Goal: Transaction & Acquisition: Purchase product/service

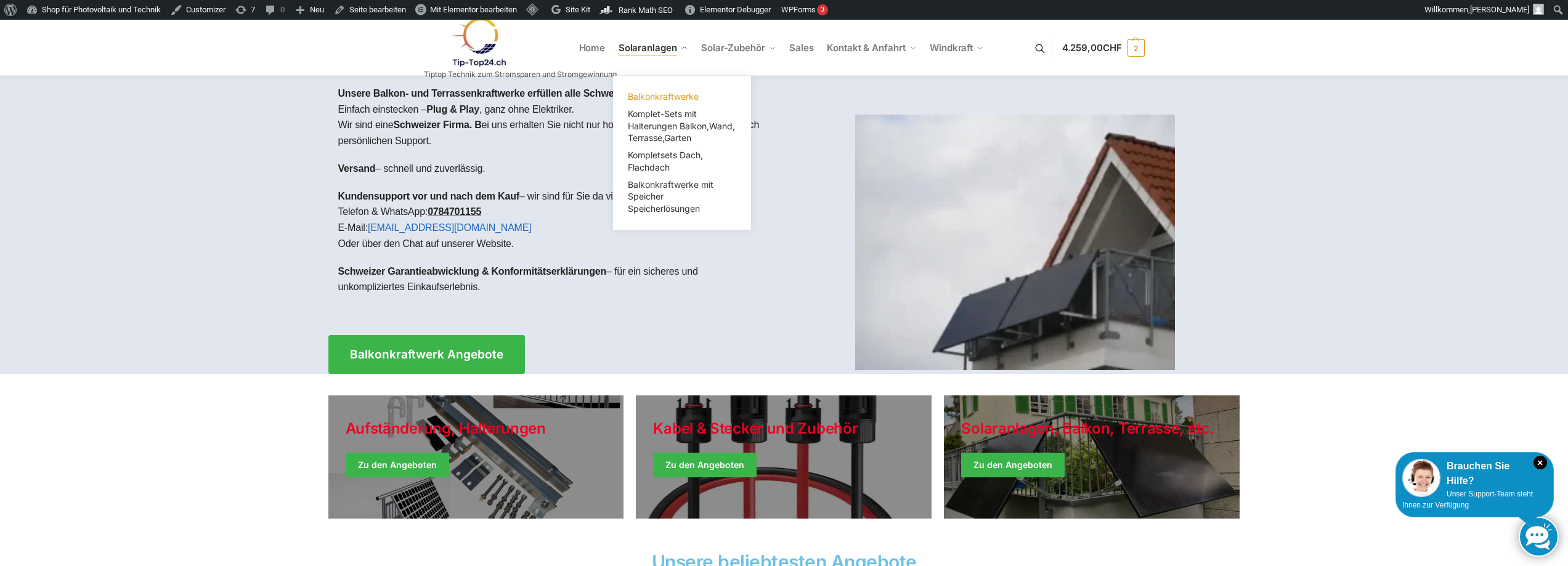
click at [644, 95] on span "Balkonkraftwerke" at bounding box center [663, 96] width 71 height 10
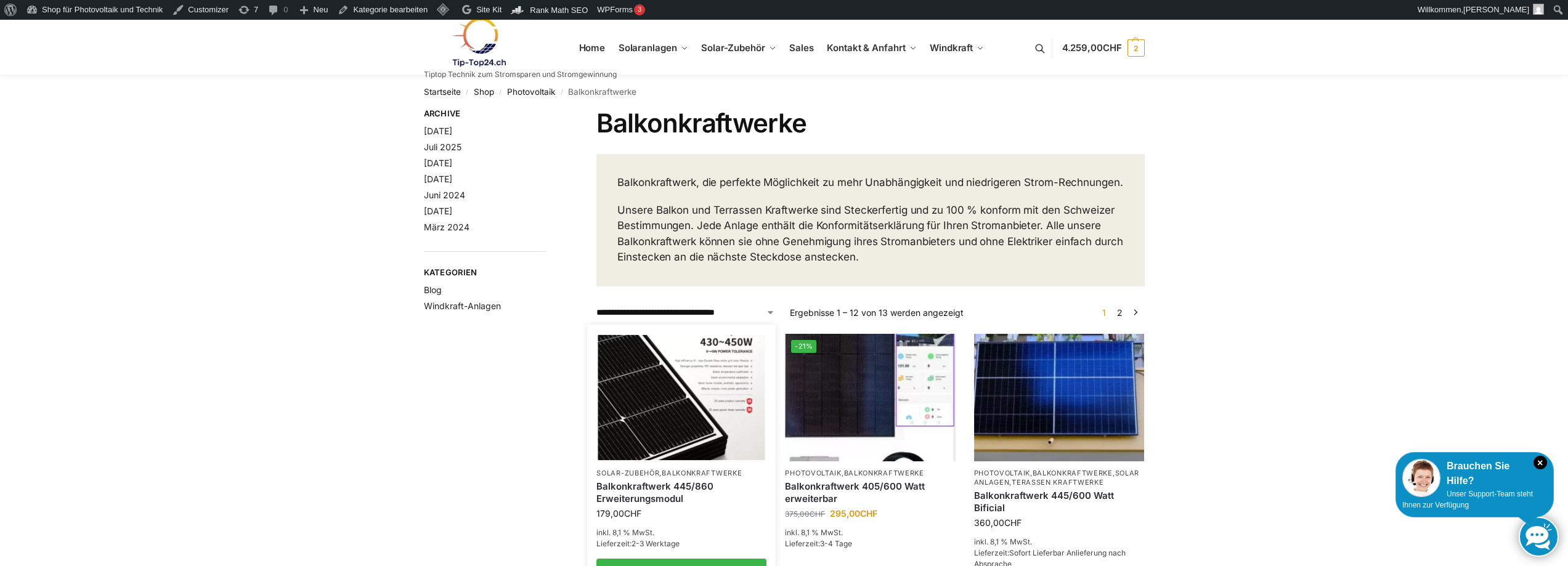
scroll to position [246, 0]
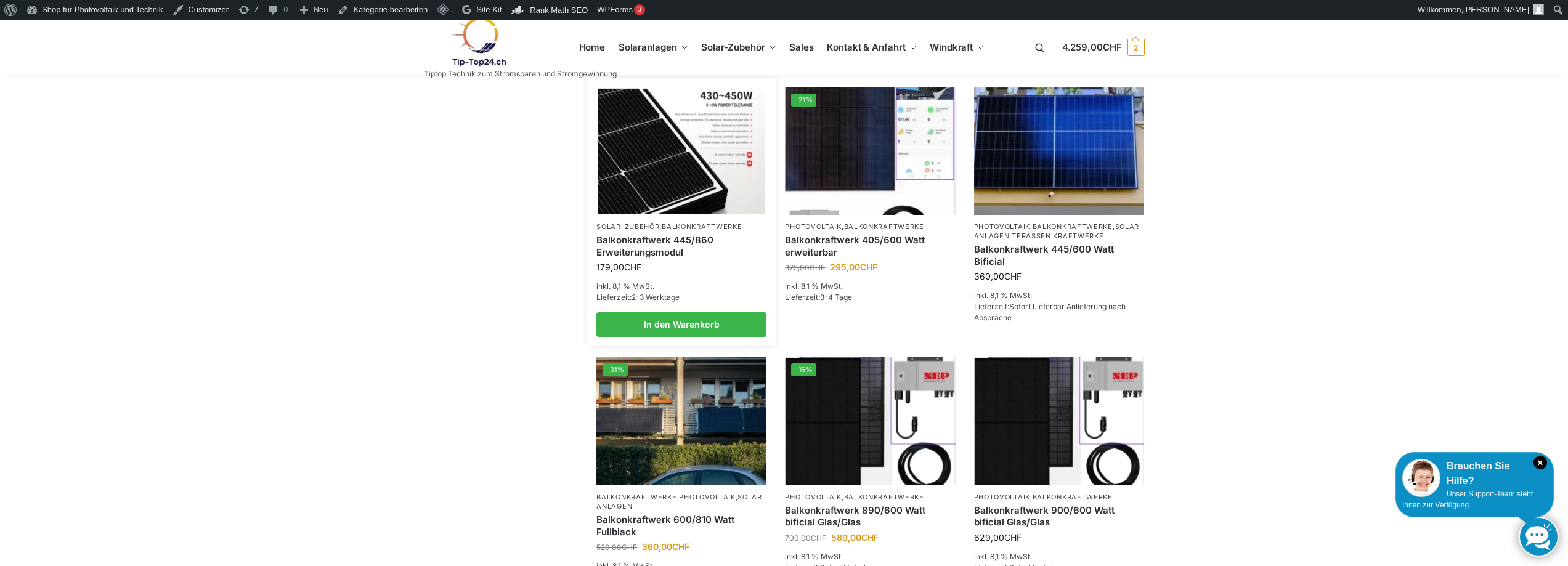
click at [663, 254] on link "Balkonkraftwerk 445/860 Erweiterungsmodul" at bounding box center [681, 246] width 170 height 24
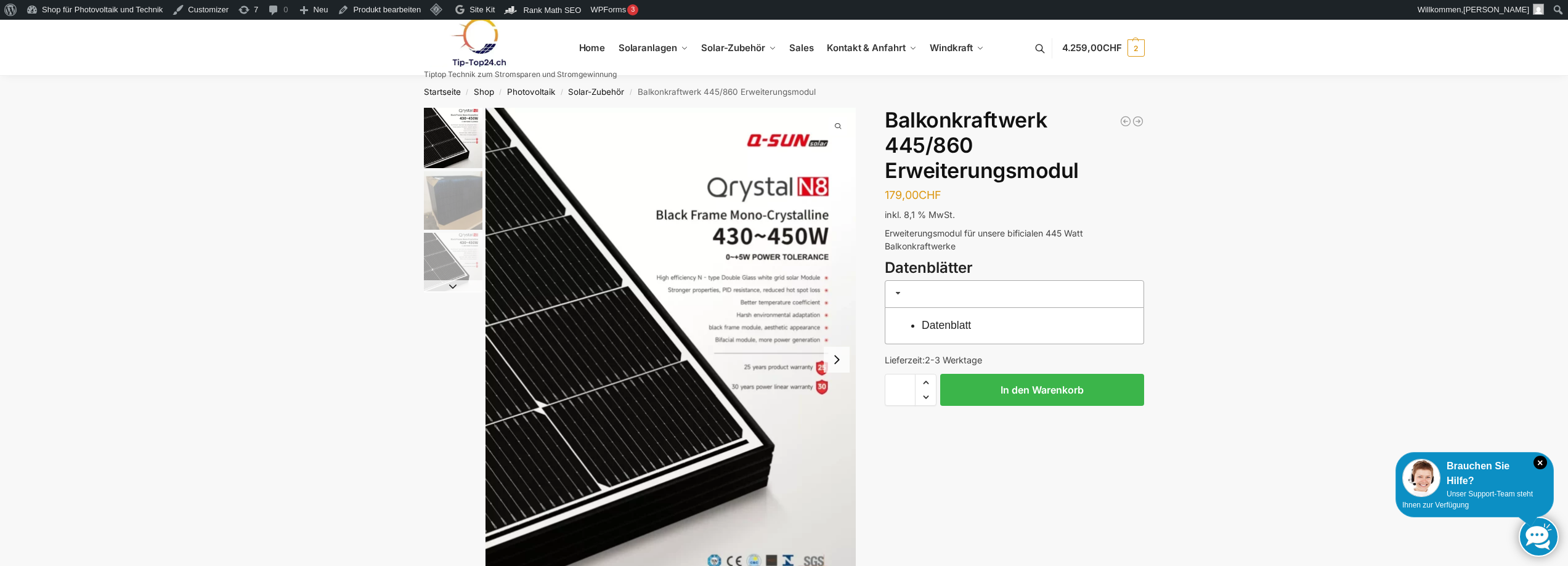
click at [834, 360] on button "Next slide" at bounding box center [836, 360] width 26 height 26
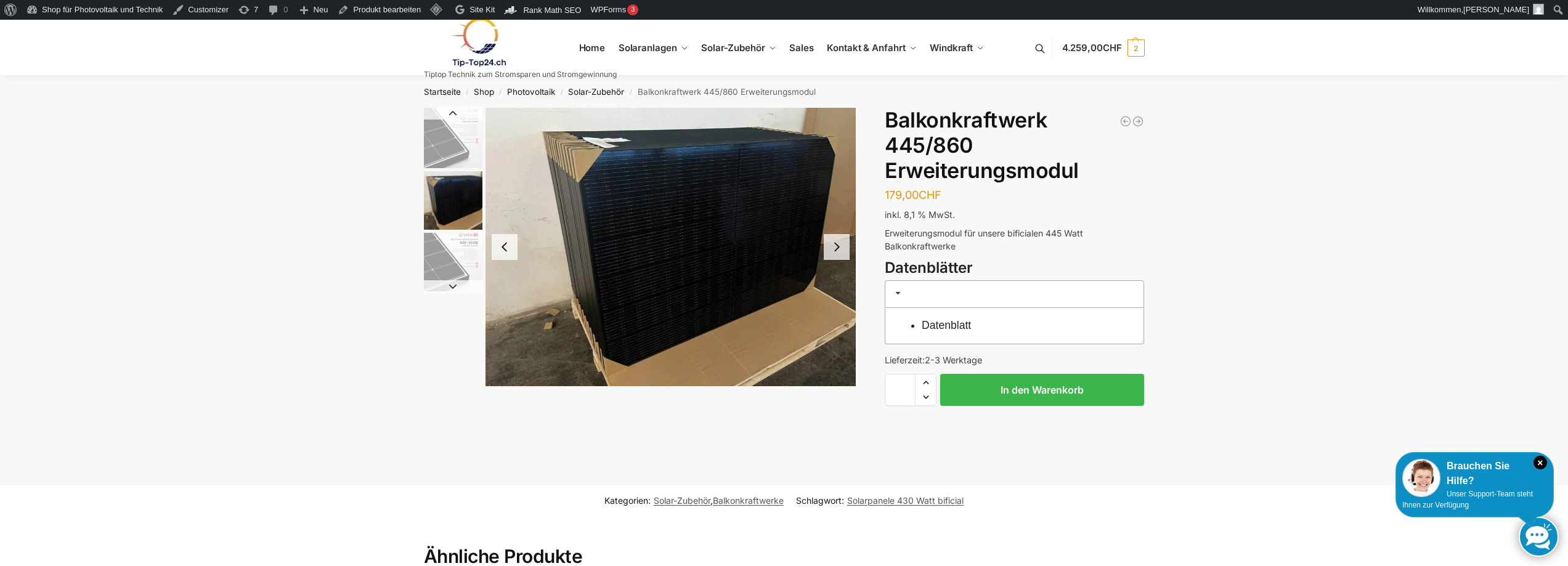
click at [835, 248] on button "Next slide" at bounding box center [836, 247] width 26 height 26
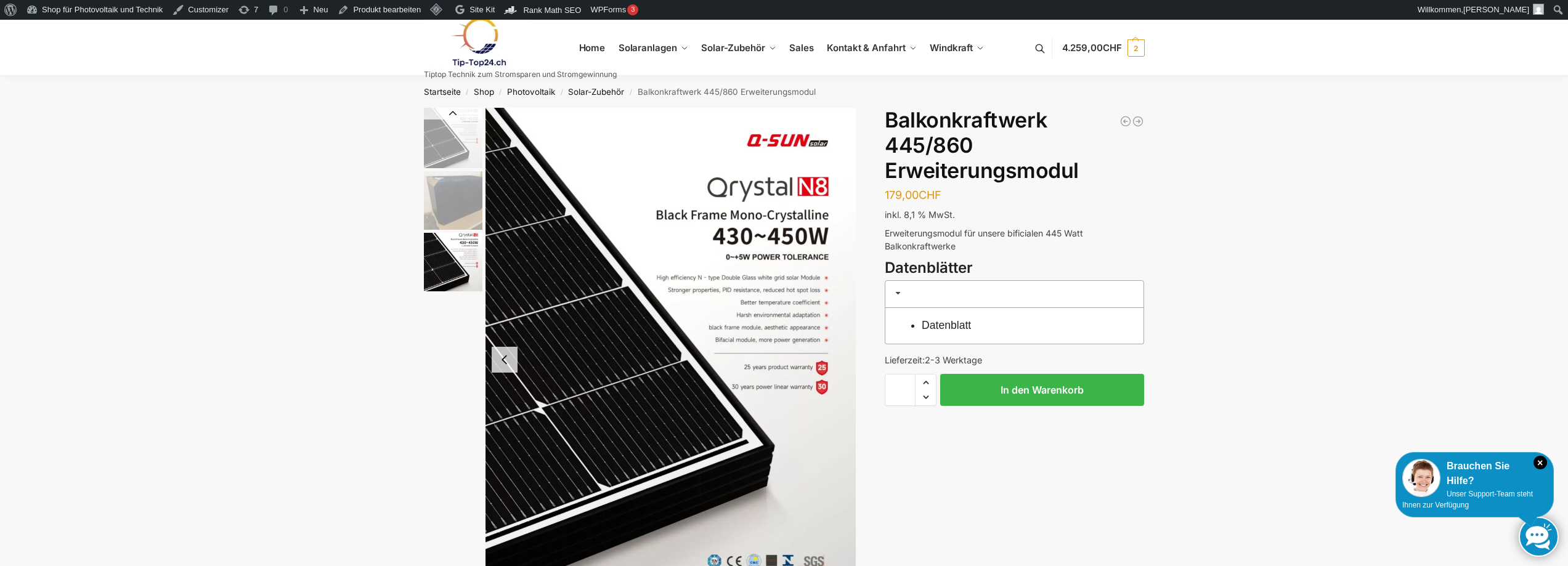
click at [835, 248] on img "3 / 3" at bounding box center [671, 360] width 371 height 504
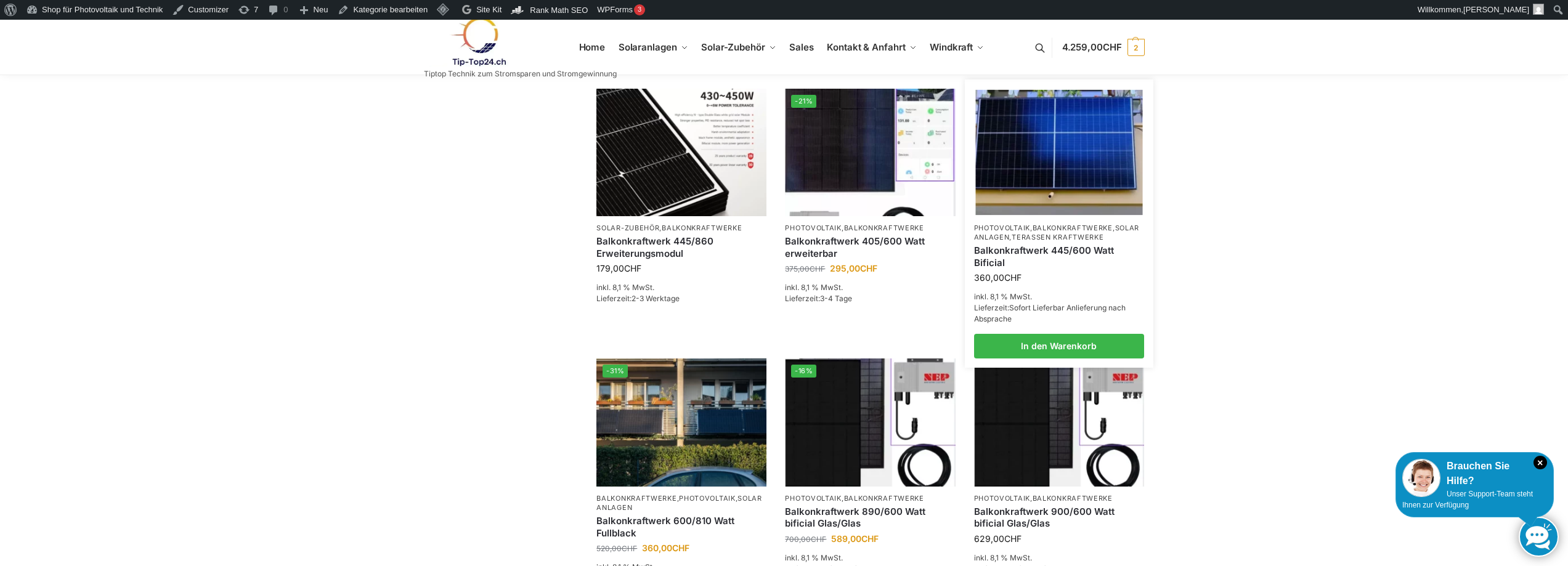
click at [1067, 267] on link "Balkonkraftwerk 445/600 Watt Bificial" at bounding box center [1059, 256] width 170 height 24
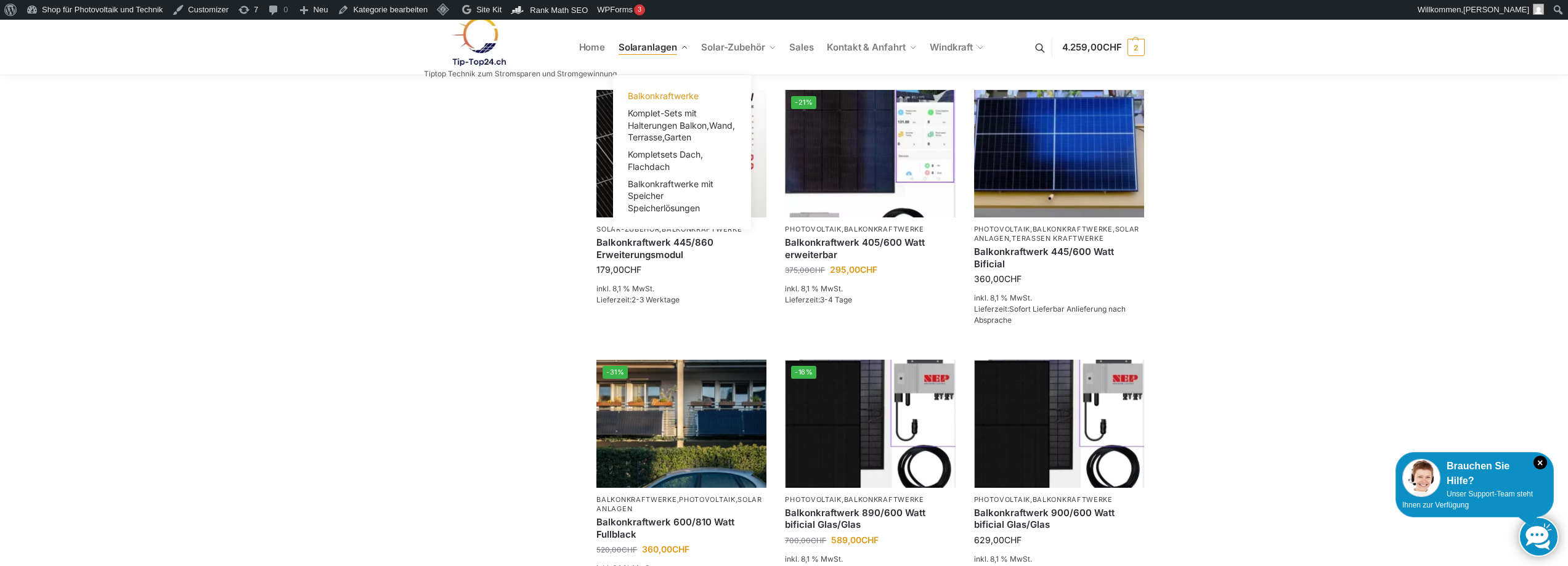
click at [652, 92] on span "Balkonkraftwerke" at bounding box center [663, 95] width 71 height 10
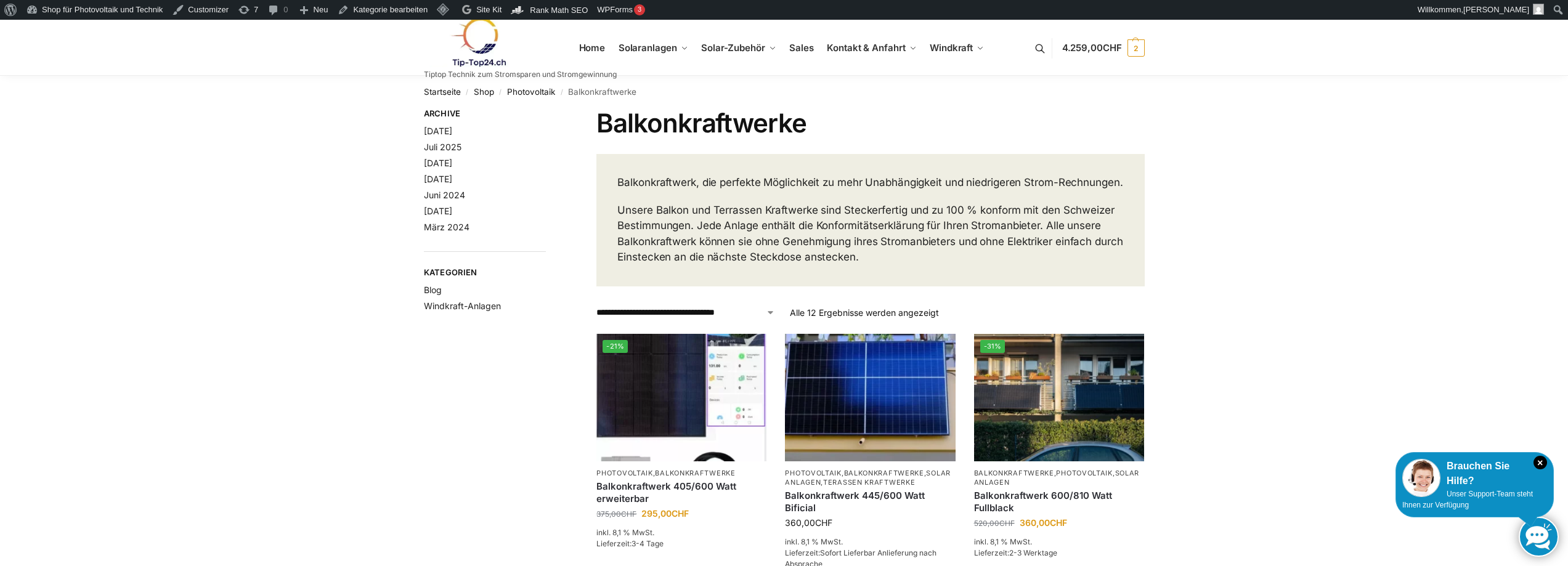
scroll to position [246, 0]
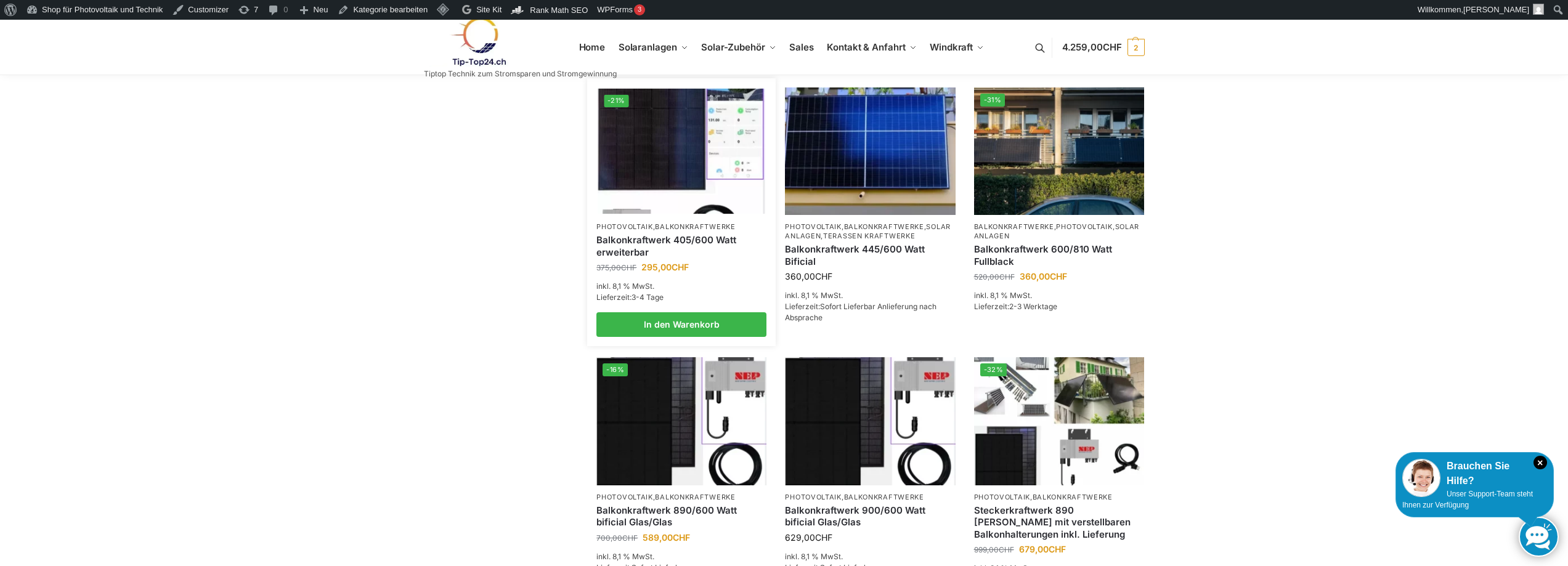
click at [656, 258] on link "Balkonkraftwerk 405/600 Watt erweiterbar" at bounding box center [681, 246] width 170 height 24
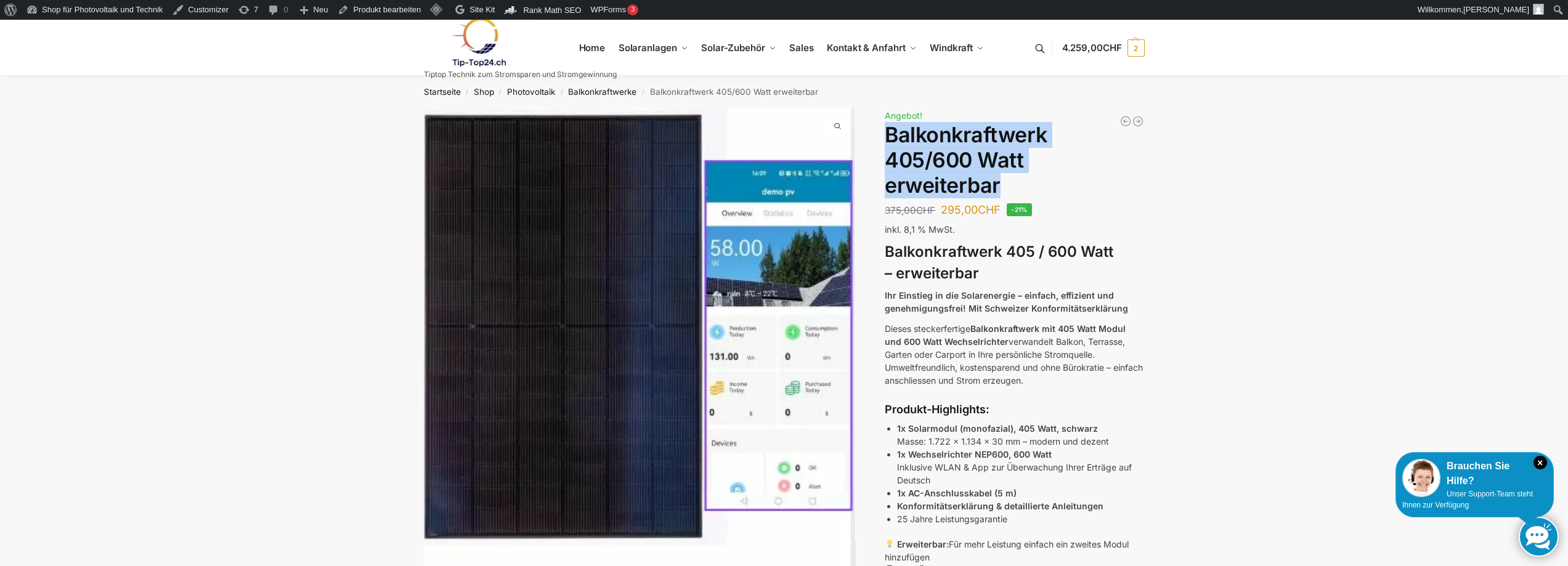
drag, startPoint x: 997, startPoint y: 181, endPoint x: 890, endPoint y: 139, distance: 114.9
click at [890, 139] on h1 "Balkonkraftwerk 405/600 Watt erweiterbar" at bounding box center [1014, 160] width 260 height 75
copy h1 "Balkonkraftwerk 405/600 Watt erweiterbar"
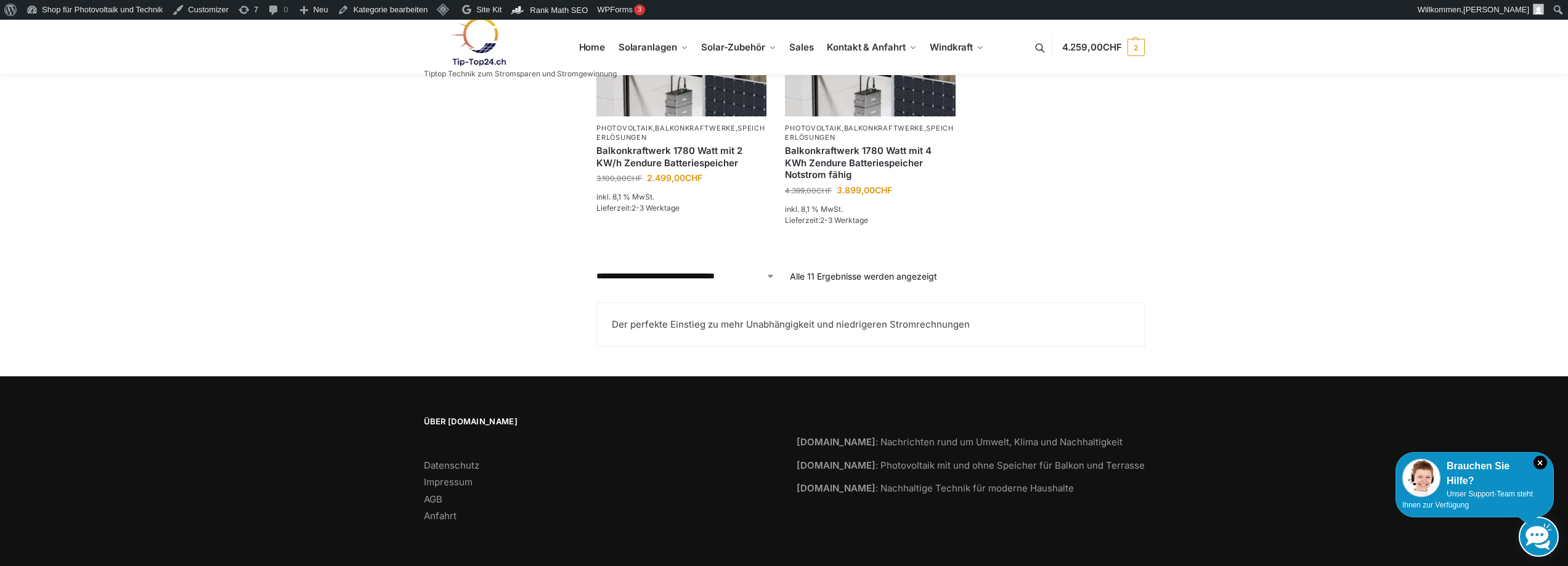
scroll to position [188, 0]
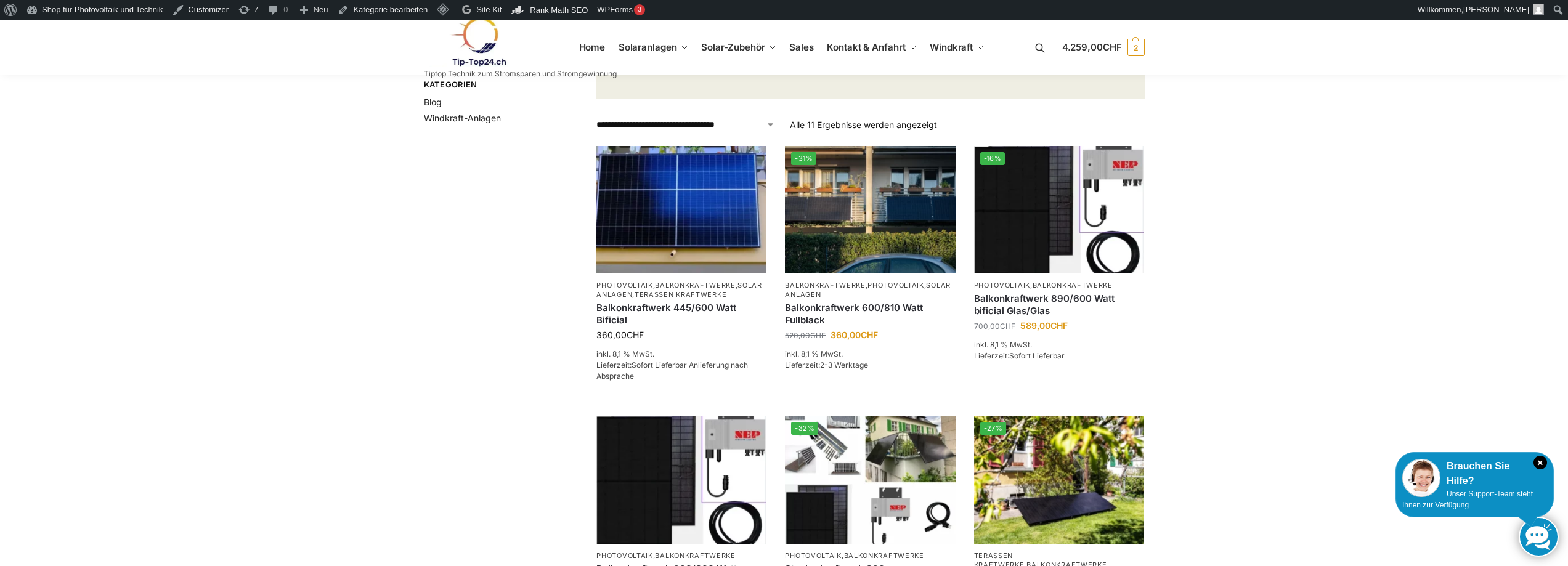
click at [487, 46] on img at bounding box center [478, 41] width 108 height 50
